Goal: Information Seeking & Learning: Learn about a topic

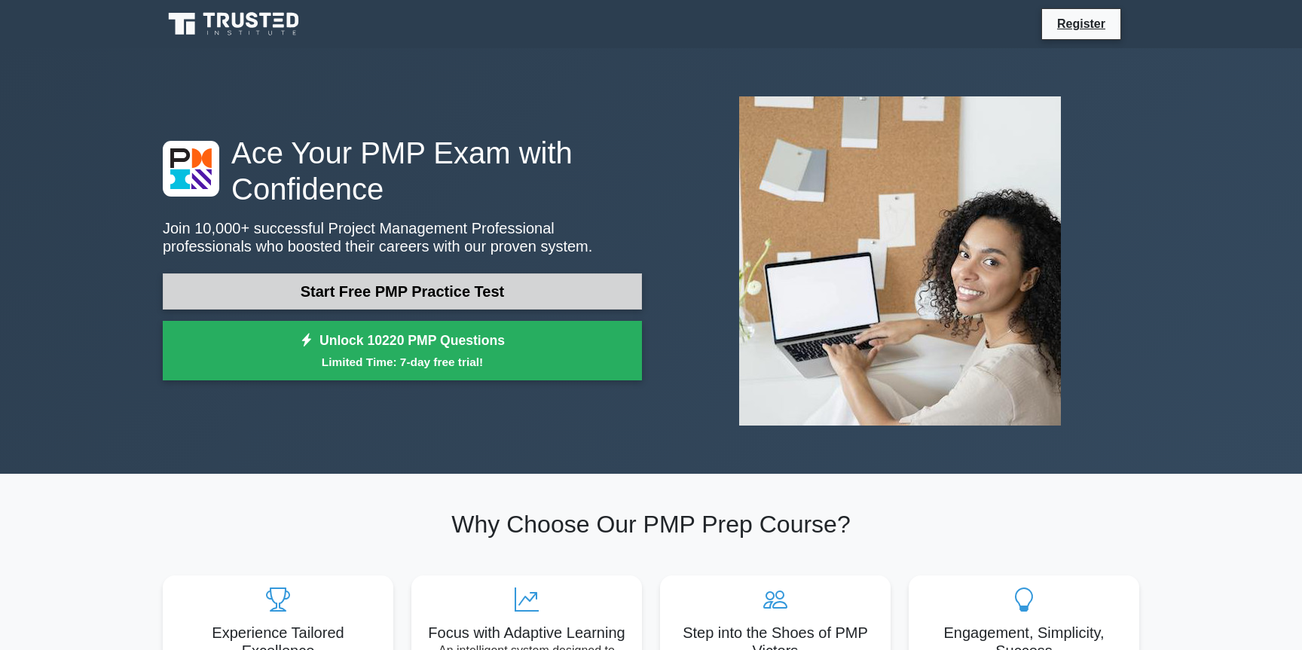
click at [395, 292] on link "Start Free PMP Practice Test" at bounding box center [402, 291] width 479 height 36
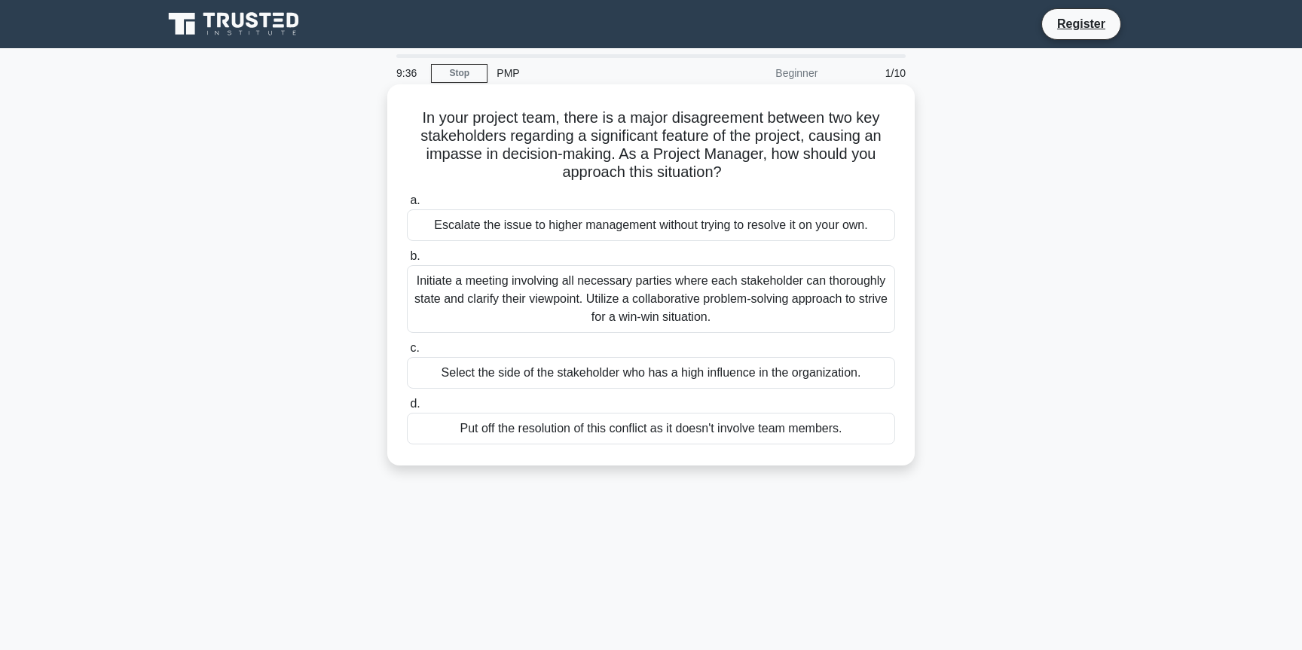
click at [528, 297] on div "Initiate a meeting involving all necessary parties where each stakeholder can t…" at bounding box center [651, 299] width 488 height 68
click at [407, 261] on input "b. Initiate a meeting involving all necessary parties where each stakeholder ca…" at bounding box center [407, 257] width 0 height 10
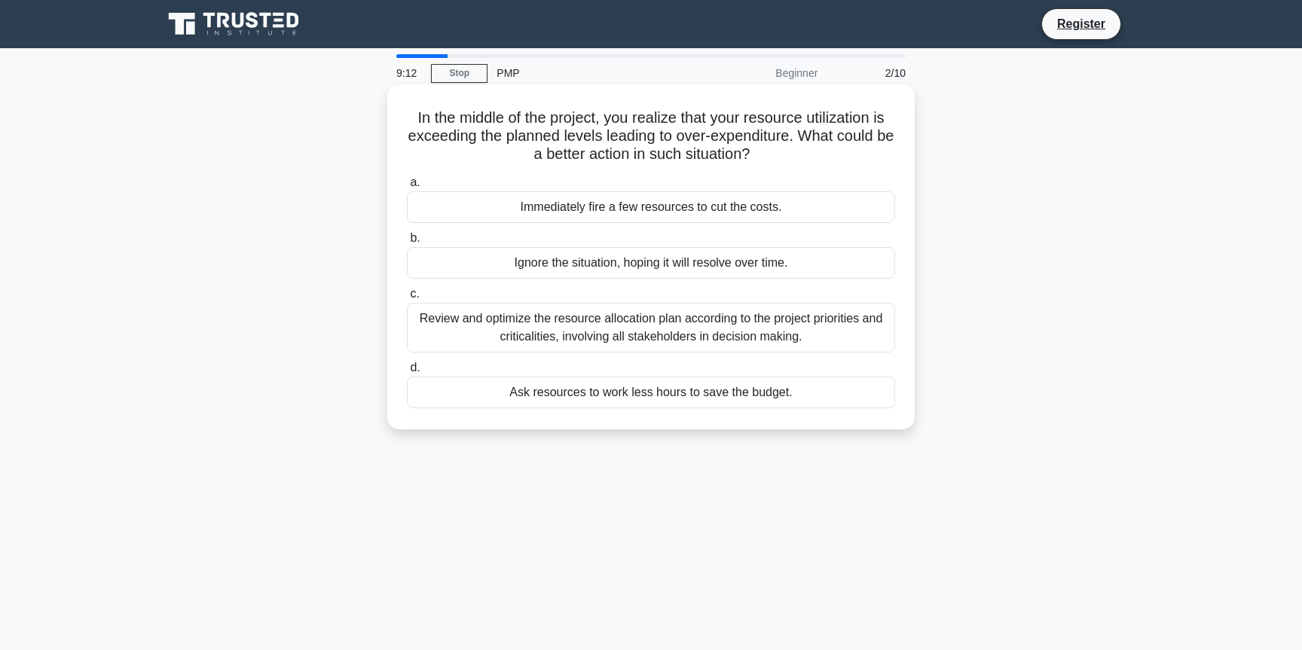
click at [548, 325] on div "Review and optimize the resource allocation plan according to the project prior…" at bounding box center [651, 328] width 488 height 50
click at [407, 299] on input "c. Review and optimize the resource allocation plan according to the project pr…" at bounding box center [407, 294] width 0 height 10
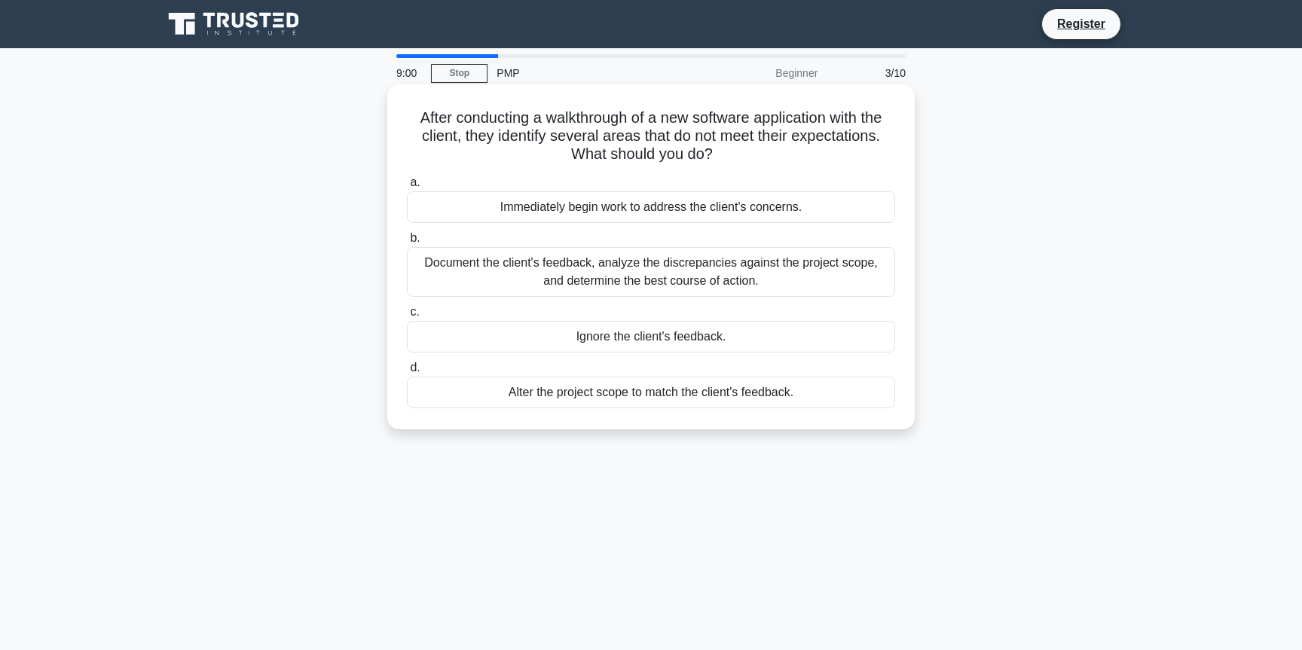
click at [549, 265] on div "Document the client's feedback, analyze the discrepancies against the project s…" at bounding box center [651, 272] width 488 height 50
click at [407, 243] on input "b. Document the client's feedback, analyze the discrepancies against the projec…" at bounding box center [407, 239] width 0 height 10
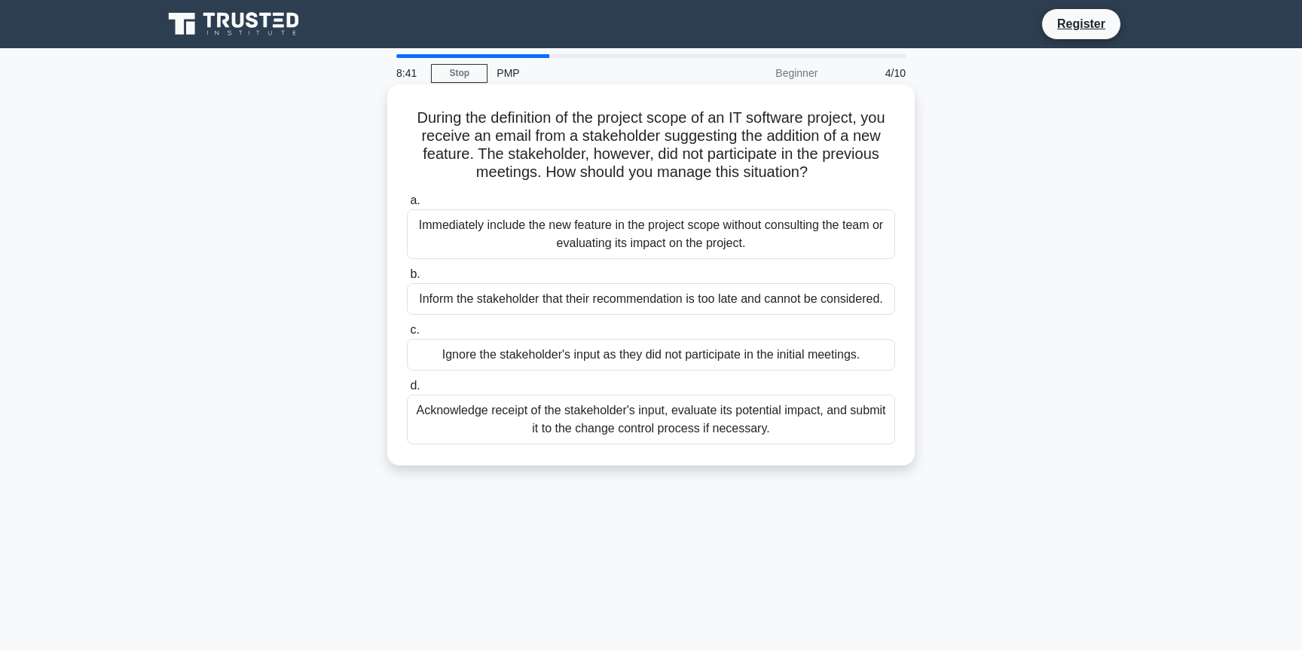
click at [559, 411] on div "Acknowledge receipt of the stakeholder's input, evaluate its potential impact, …" at bounding box center [651, 420] width 488 height 50
click at [407, 391] on input "d. Acknowledge receipt of the stakeholder's input, evaluate its potential impac…" at bounding box center [407, 386] width 0 height 10
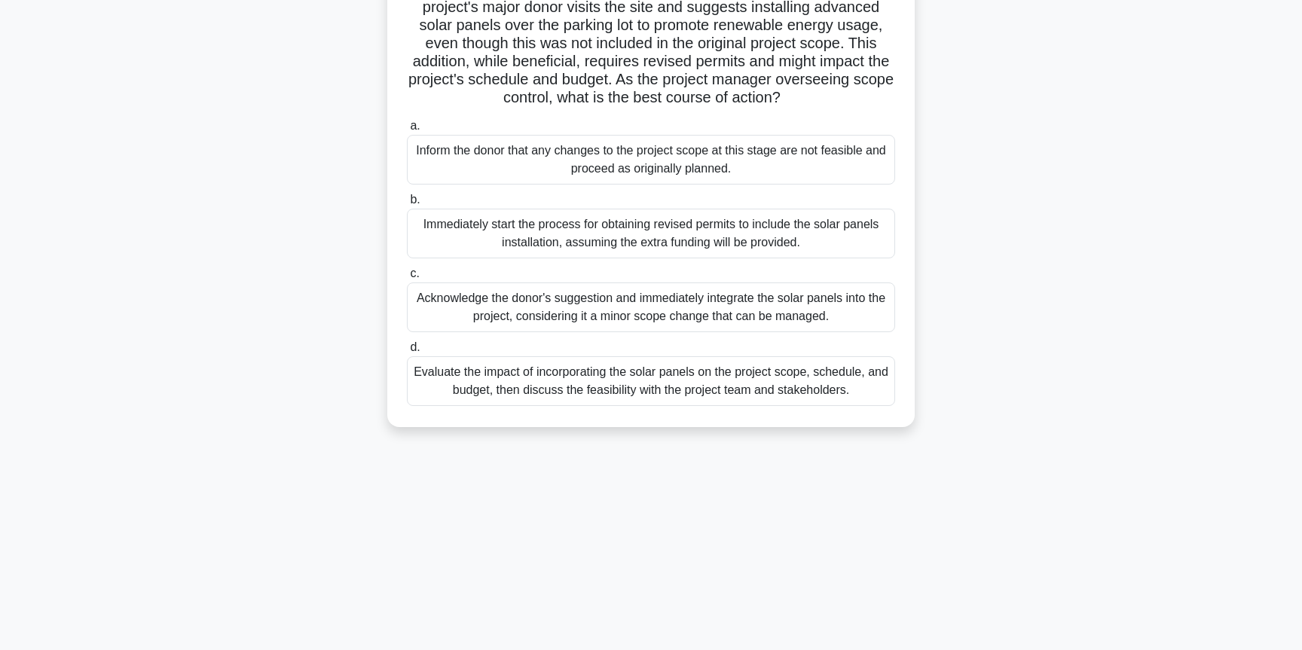
scroll to position [163, 0]
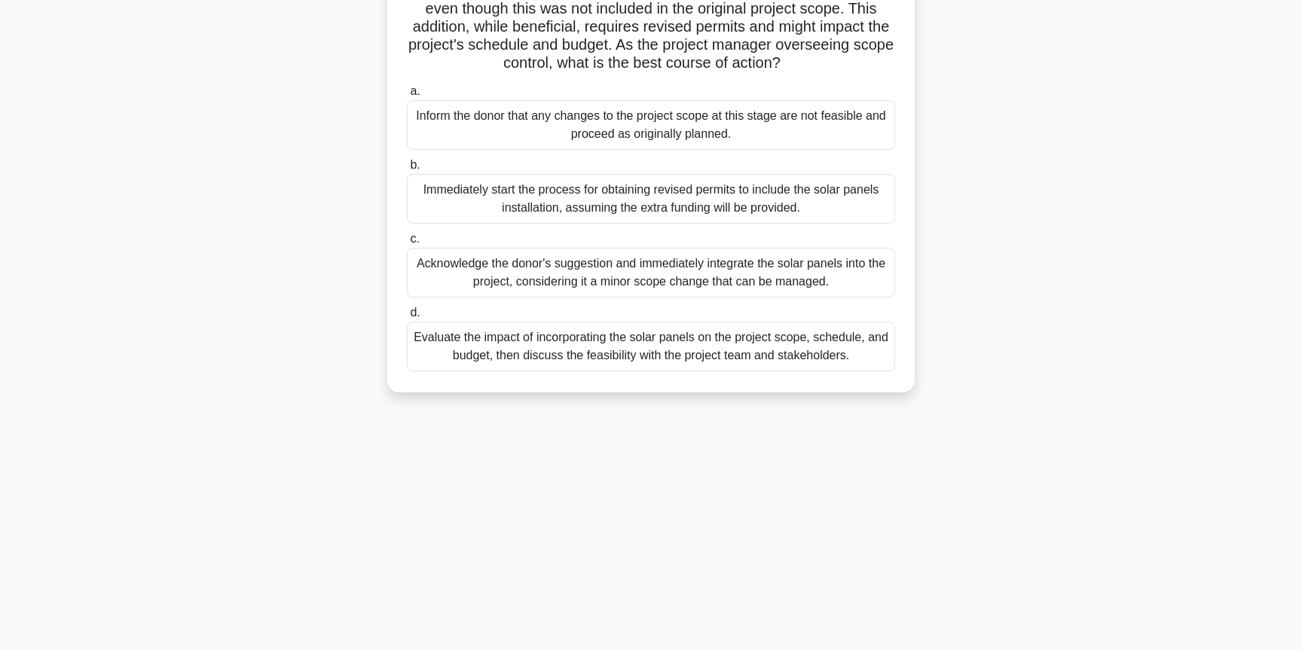
click at [567, 341] on div "Evaluate the impact of incorporating the solar panels on the project scope, sch…" at bounding box center [651, 347] width 488 height 50
click at [407, 318] on input "d. Evaluate the impact of incorporating the solar panels on the project scope, …" at bounding box center [407, 313] width 0 height 10
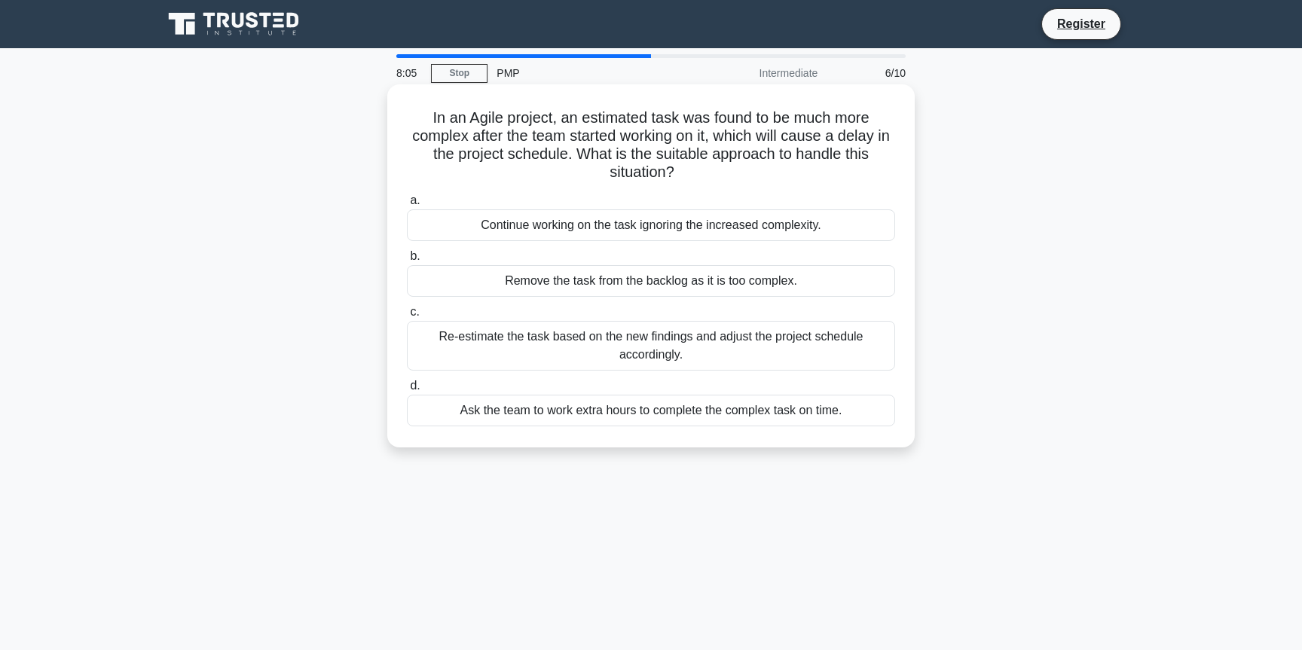
scroll to position [0, 0]
click at [591, 344] on div "Re-estimate the task based on the new findings and adjust the project schedule …" at bounding box center [651, 346] width 488 height 50
click at [407, 317] on input "c. Re-estimate the task based on the new findings and adjust the project schedu…" at bounding box center [407, 312] width 0 height 10
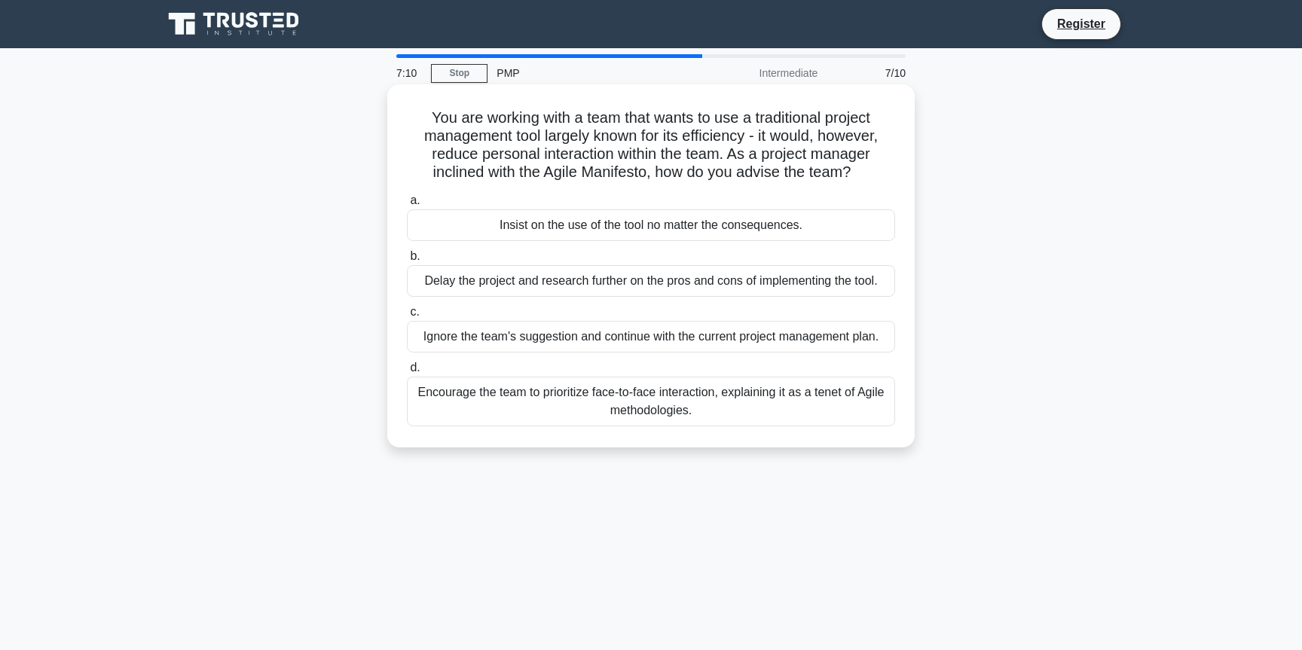
click at [595, 405] on div "Encourage the team to prioritize face-to-face interaction, explaining it as a t…" at bounding box center [651, 402] width 488 height 50
click at [407, 373] on input "d. Encourage the team to prioritize face-to-face interaction, explaining it as …" at bounding box center [407, 368] width 0 height 10
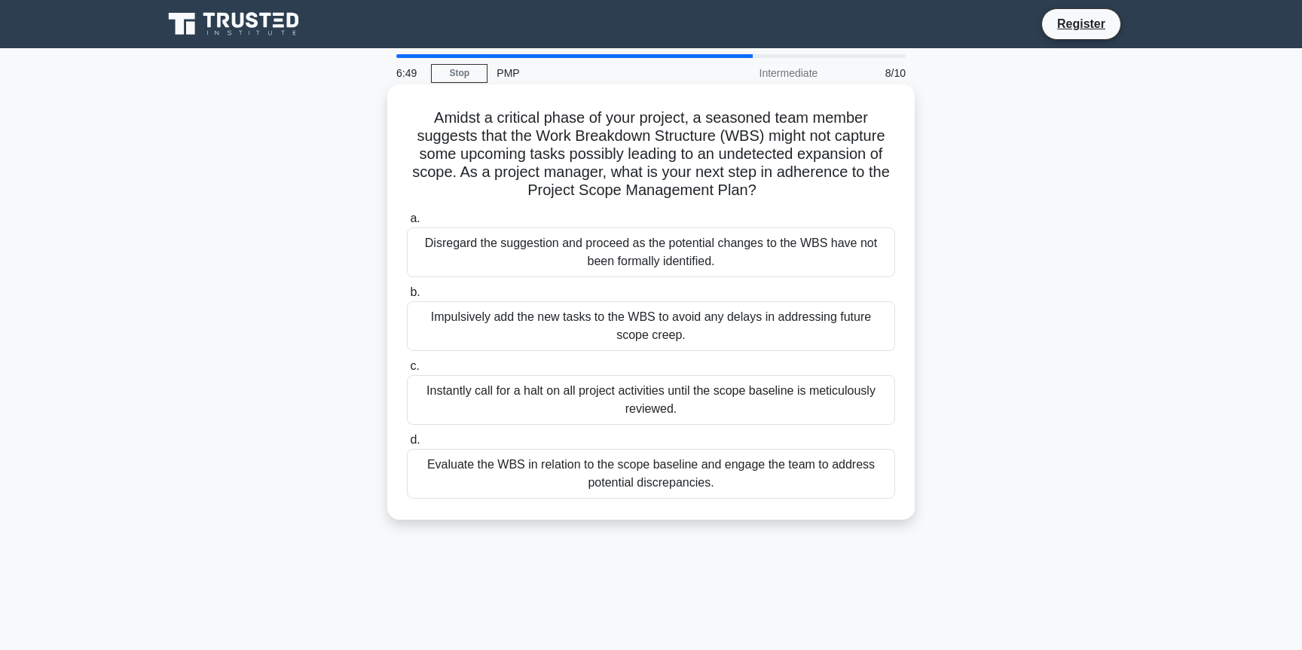
click at [636, 481] on div "Evaluate the WBS in relation to the scope baseline and engage the team to addre…" at bounding box center [651, 474] width 488 height 50
click at [407, 445] on input "d. Evaluate the WBS in relation to the scope baseline and engage the team to ad…" at bounding box center [407, 440] width 0 height 10
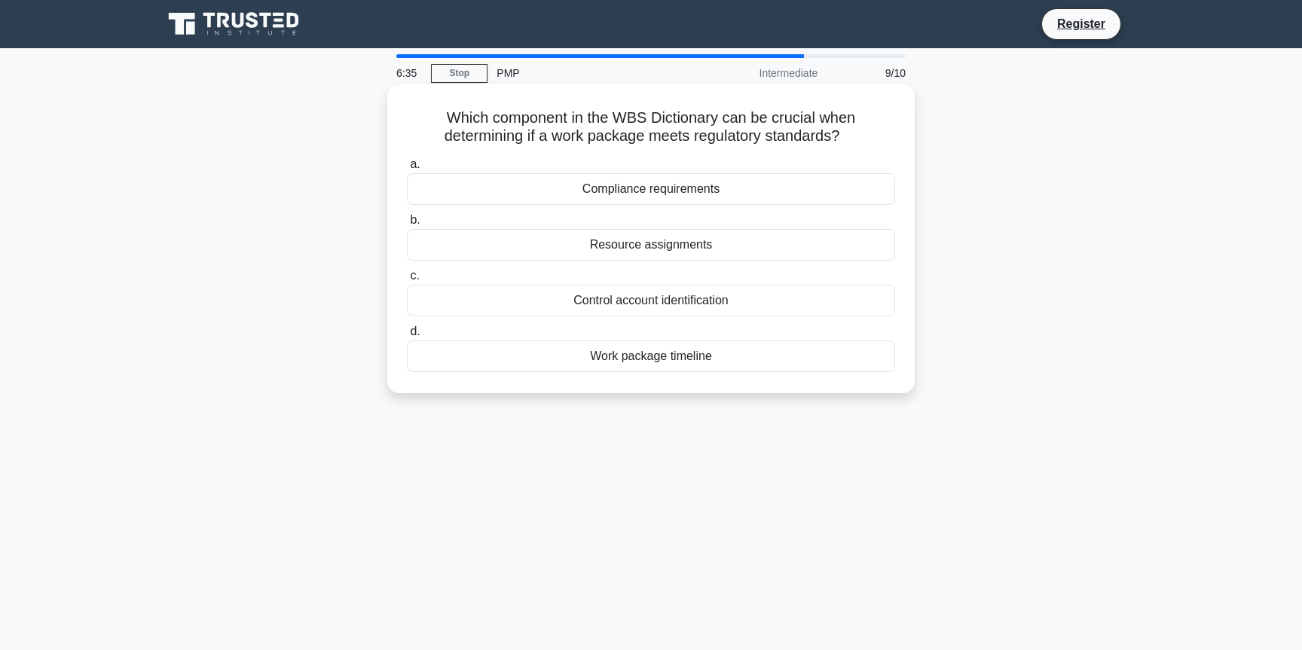
click at [693, 184] on div "Compliance requirements" at bounding box center [651, 189] width 488 height 32
click at [407, 169] on input "a. Compliance requirements" at bounding box center [407, 165] width 0 height 10
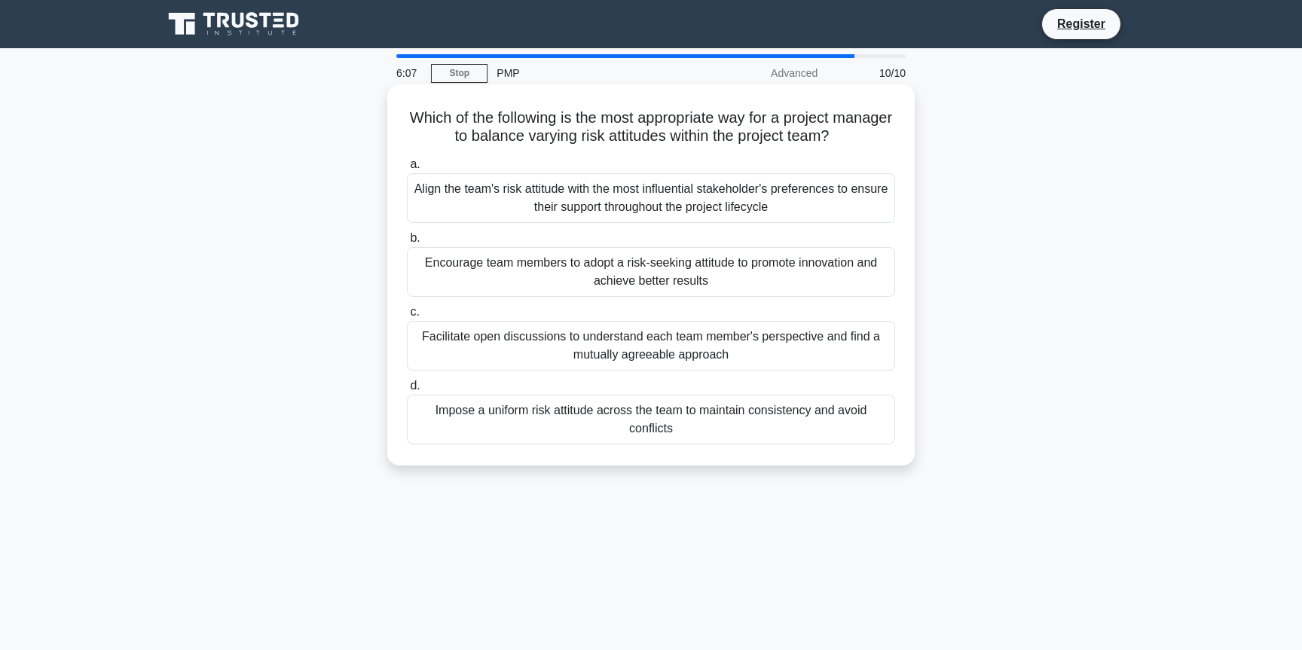
click at [675, 352] on div "Facilitate open discussions to understand each team member's perspective and fi…" at bounding box center [651, 346] width 488 height 50
click at [407, 317] on input "c. Facilitate open discussions to understand each team member's perspective and…" at bounding box center [407, 312] width 0 height 10
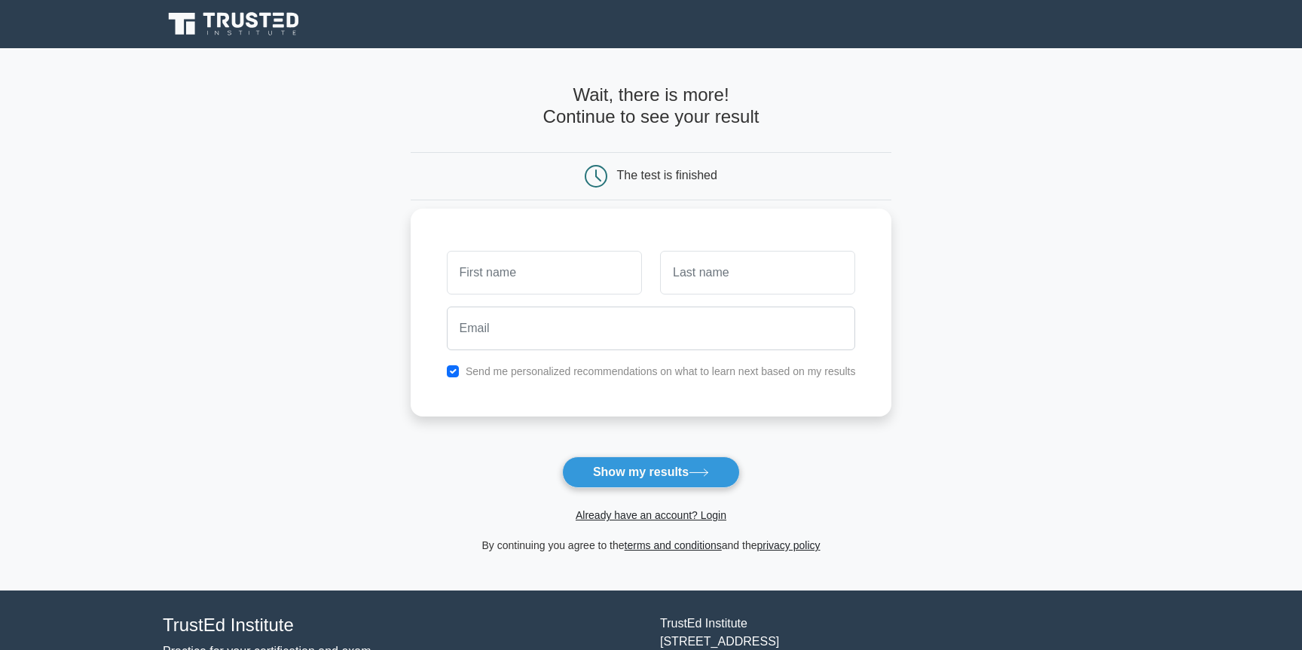
click at [667, 371] on label "Send me personalized recommendations on what to learn next based on my results" at bounding box center [661, 371] width 390 height 12
click at [660, 474] on button "Show my results" at bounding box center [651, 473] width 178 height 32
click at [598, 276] on input "text" at bounding box center [544, 273] width 195 height 44
type input "Fahad"
click at [697, 282] on input "text" at bounding box center [757, 273] width 195 height 44
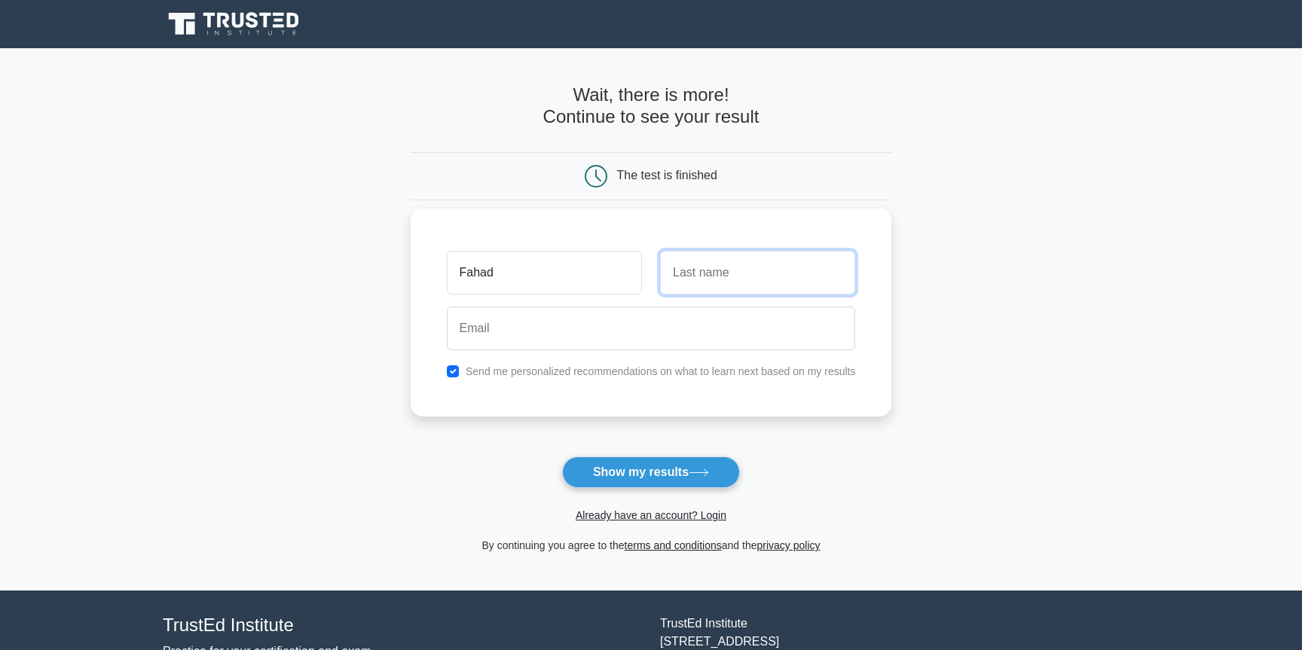
type input "Fahad"
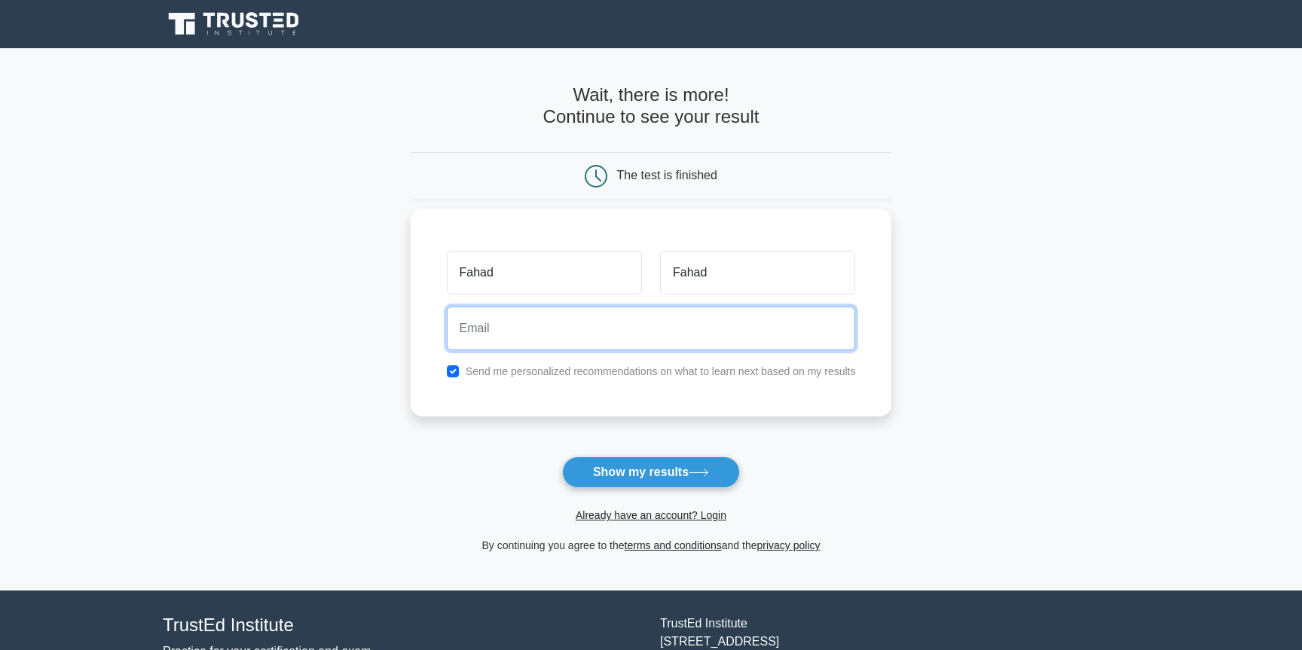
click at [656, 334] on input "email" at bounding box center [651, 329] width 409 height 44
type input "mfahad@cvent.com"
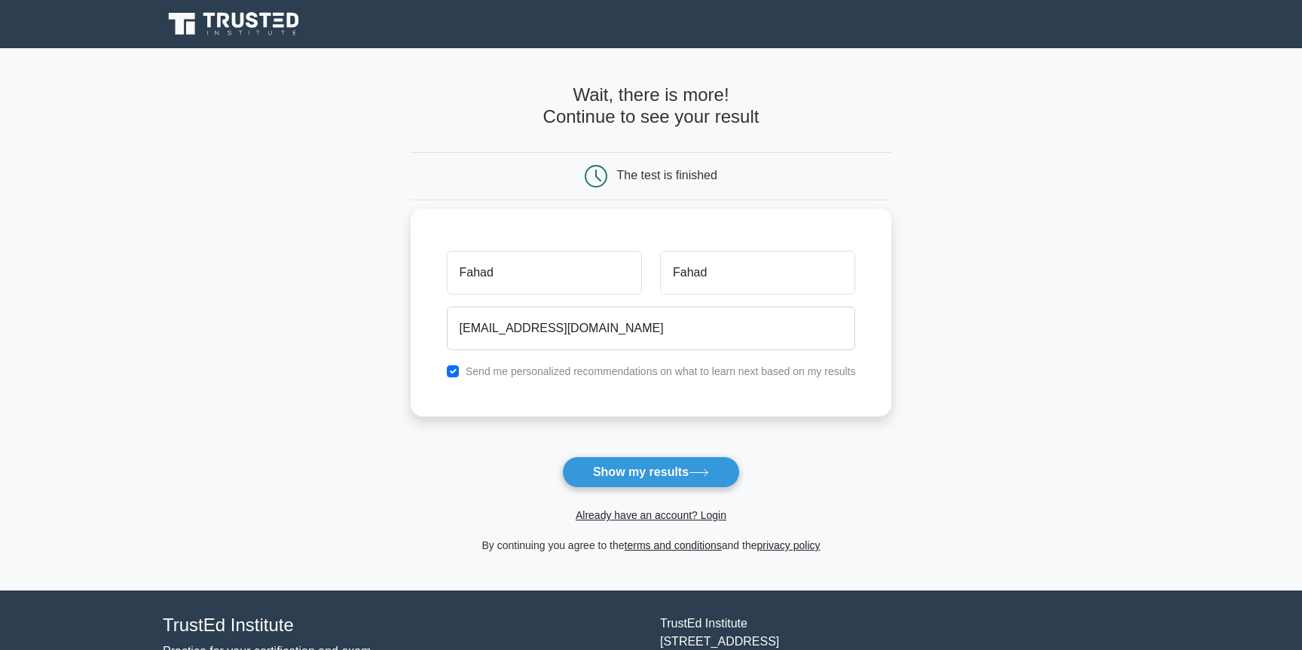
click at [624, 370] on label "Send me personalized recommendations on what to learn next based on my results" at bounding box center [661, 371] width 390 height 12
click at [453, 371] on input "checkbox" at bounding box center [453, 371] width 12 height 12
checkbox input "false"
click at [608, 472] on button "Show my results" at bounding box center [651, 473] width 178 height 32
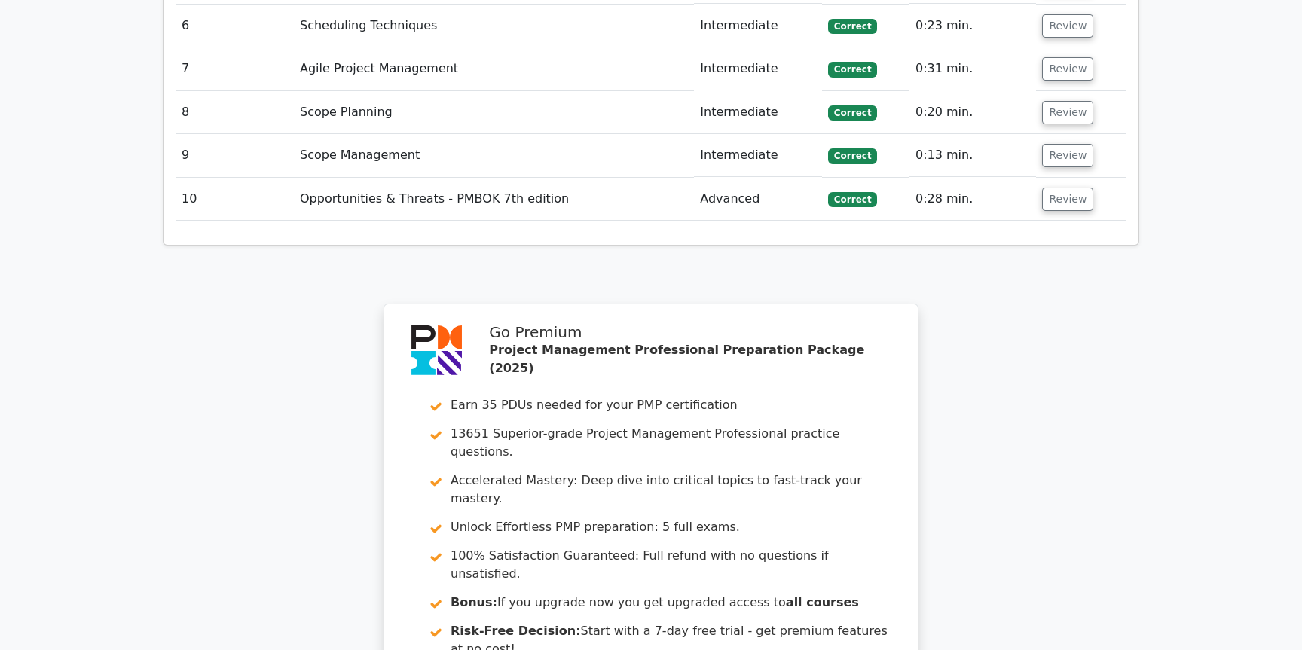
scroll to position [2572, 0]
